Goal: Find specific page/section: Find specific page/section

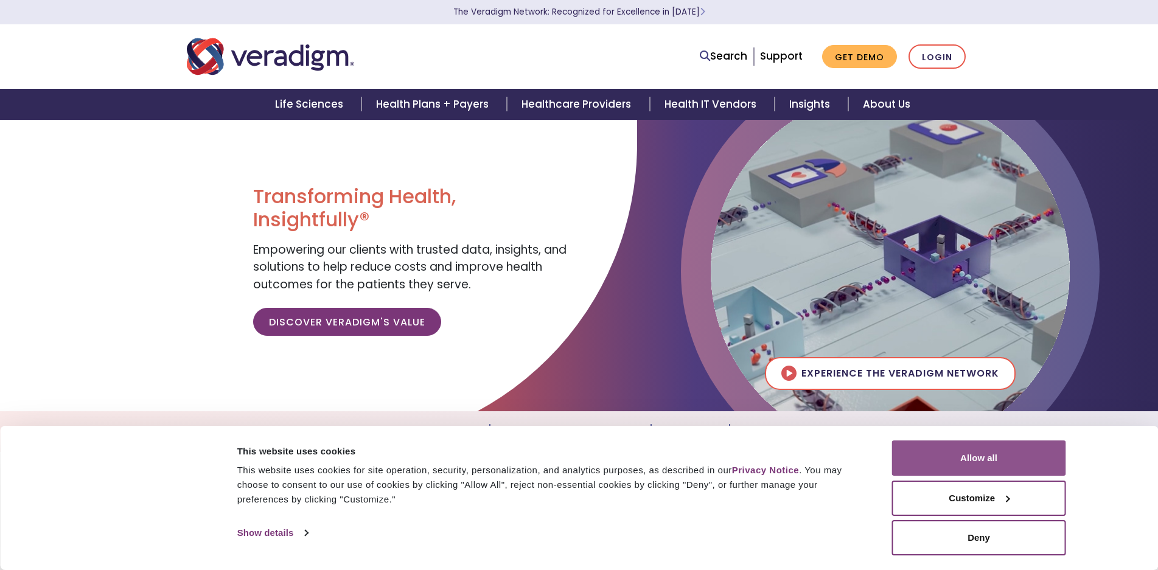
click at [1007, 467] on button "Allow all" at bounding box center [979, 458] width 174 height 35
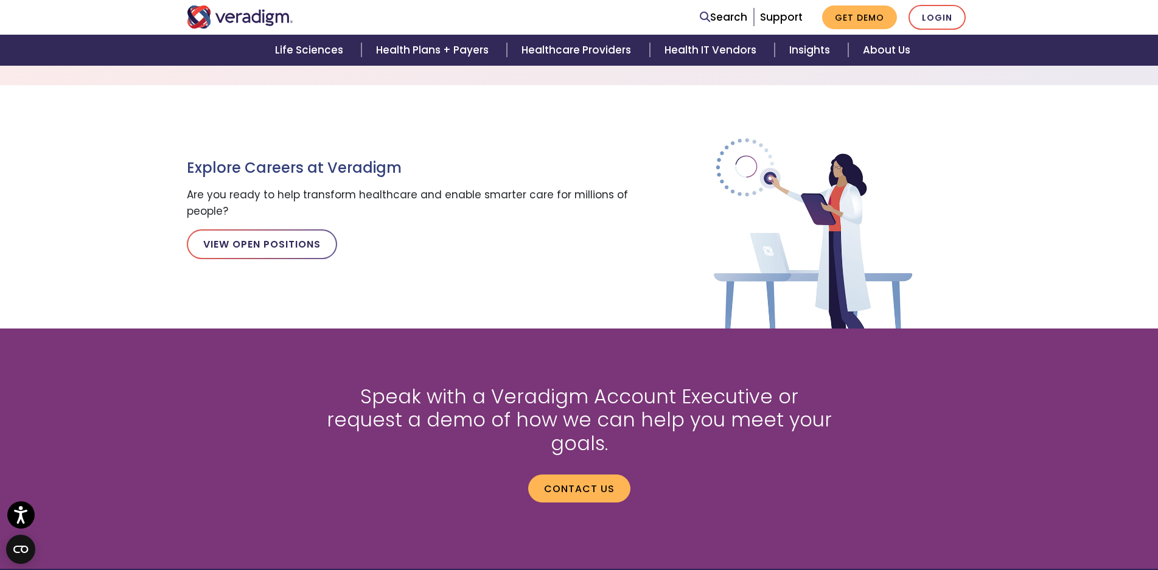
scroll to position [1603, 0]
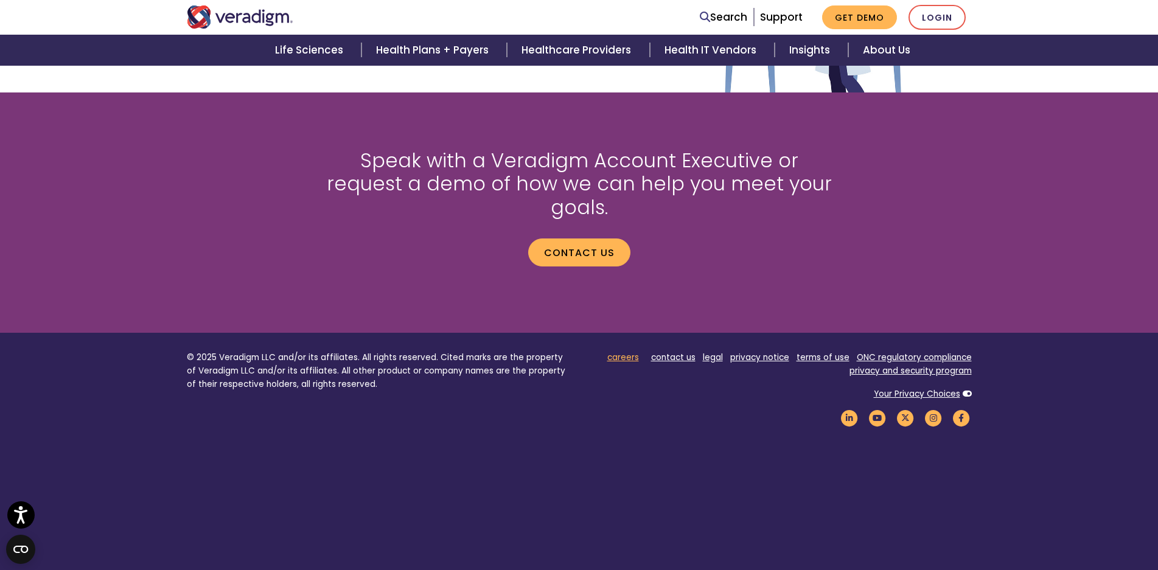
click at [623, 352] on link "careers" at bounding box center [623, 358] width 32 height 12
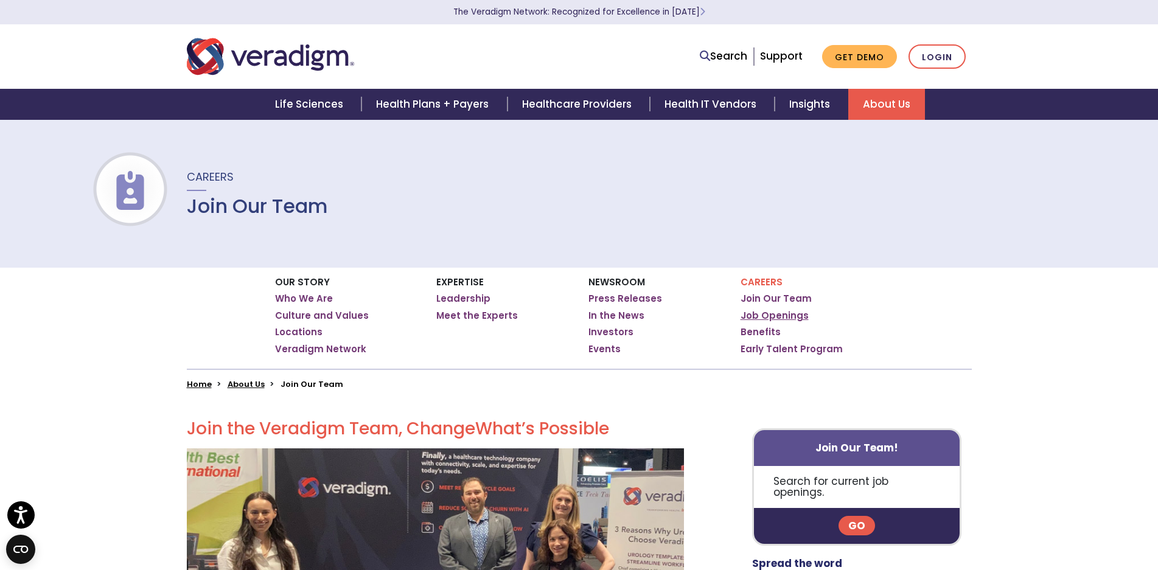
click at [776, 314] on link "Job Openings" at bounding box center [774, 316] width 68 height 12
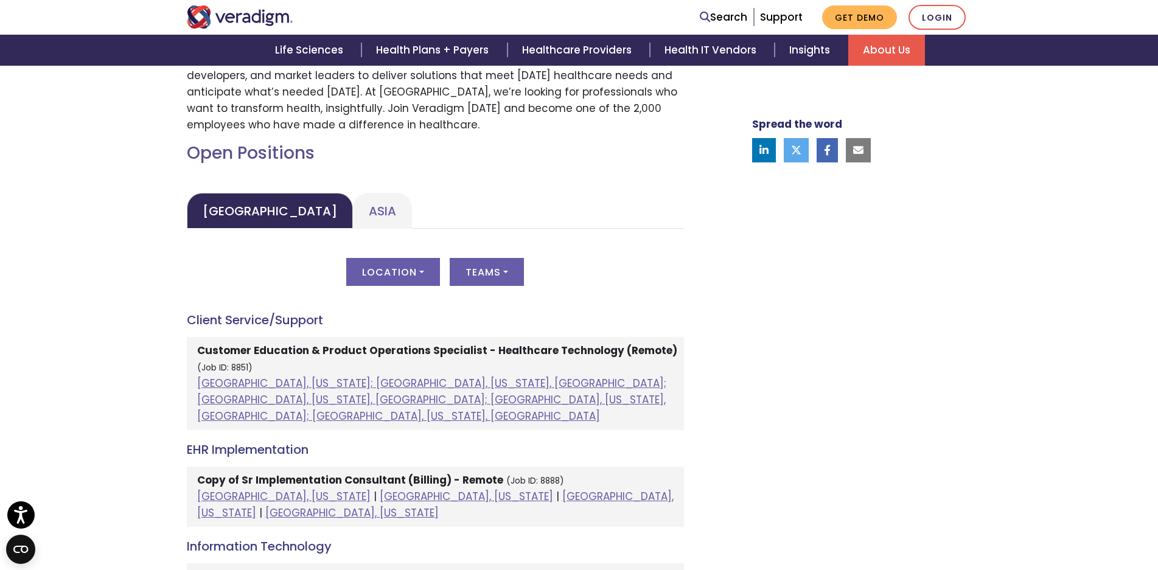
scroll to position [487, 0]
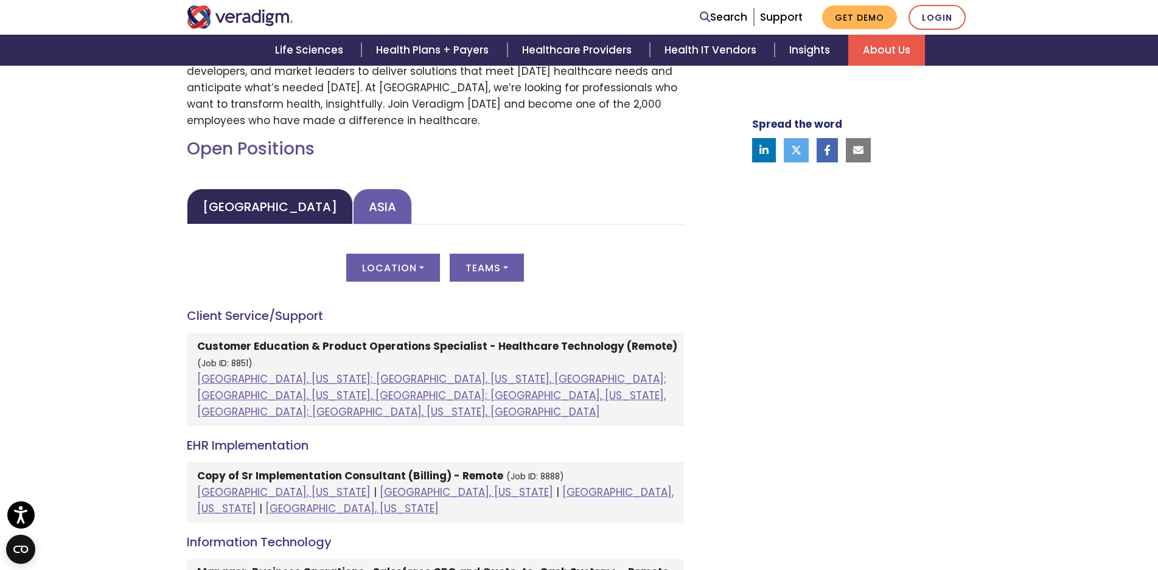
click at [353, 213] on link "Asia" at bounding box center [382, 207] width 59 height 36
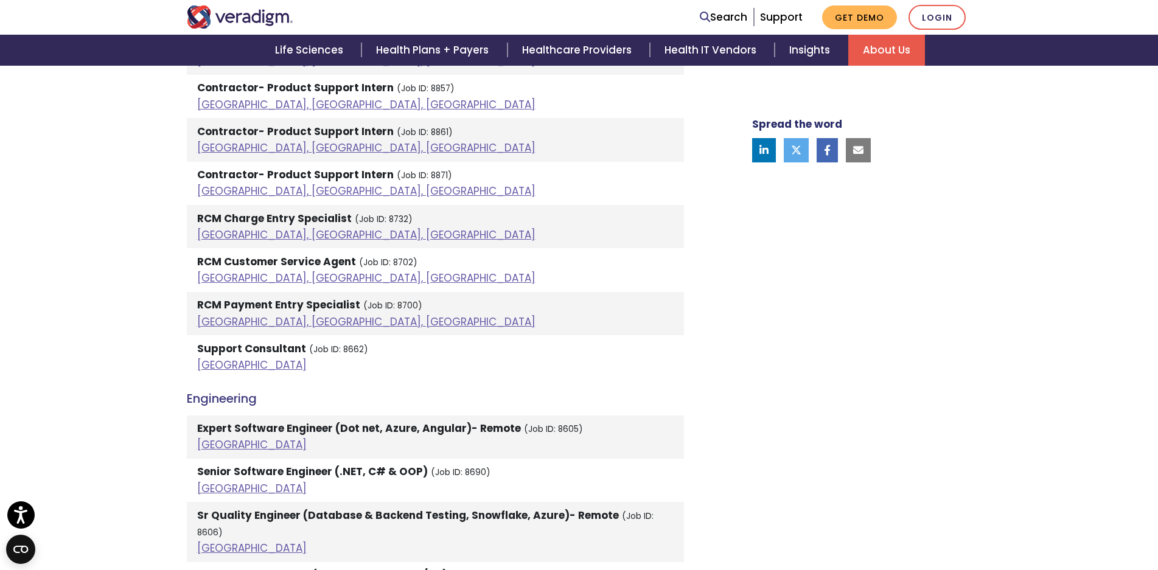
scroll to position [1034, 0]
click at [271, 241] on link "[GEOGRAPHIC_DATA], [GEOGRAPHIC_DATA], [GEOGRAPHIC_DATA]" at bounding box center [366, 235] width 338 height 15
